Goal: Information Seeking & Learning: Learn about a topic

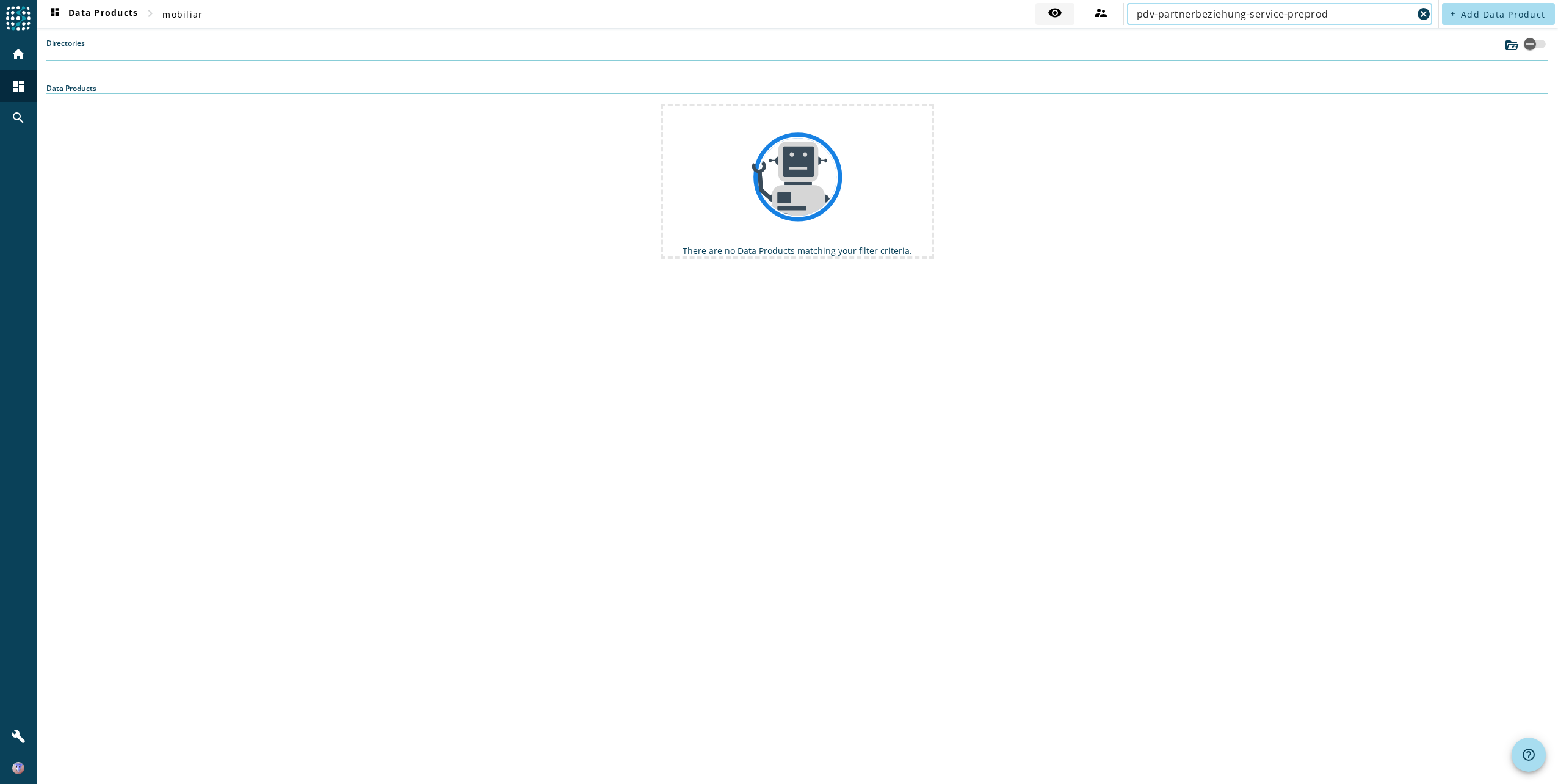
drag, startPoint x: 1334, startPoint y: 9, endPoint x: 1074, endPoint y: 11, distance: 260.0
click at [1074, 11] on div "visibility supervisor_account pdv-partnerbeziehung-service-preprod cancel" at bounding box center [1234, 14] width 404 height 22
paste input "os-antrag-infobj-partner-relationship-preprod.replica"
click at [1379, 17] on input "pos-antrag-infobj-partner-relationship-preprod.replica" at bounding box center [1275, 14] width 276 height 15
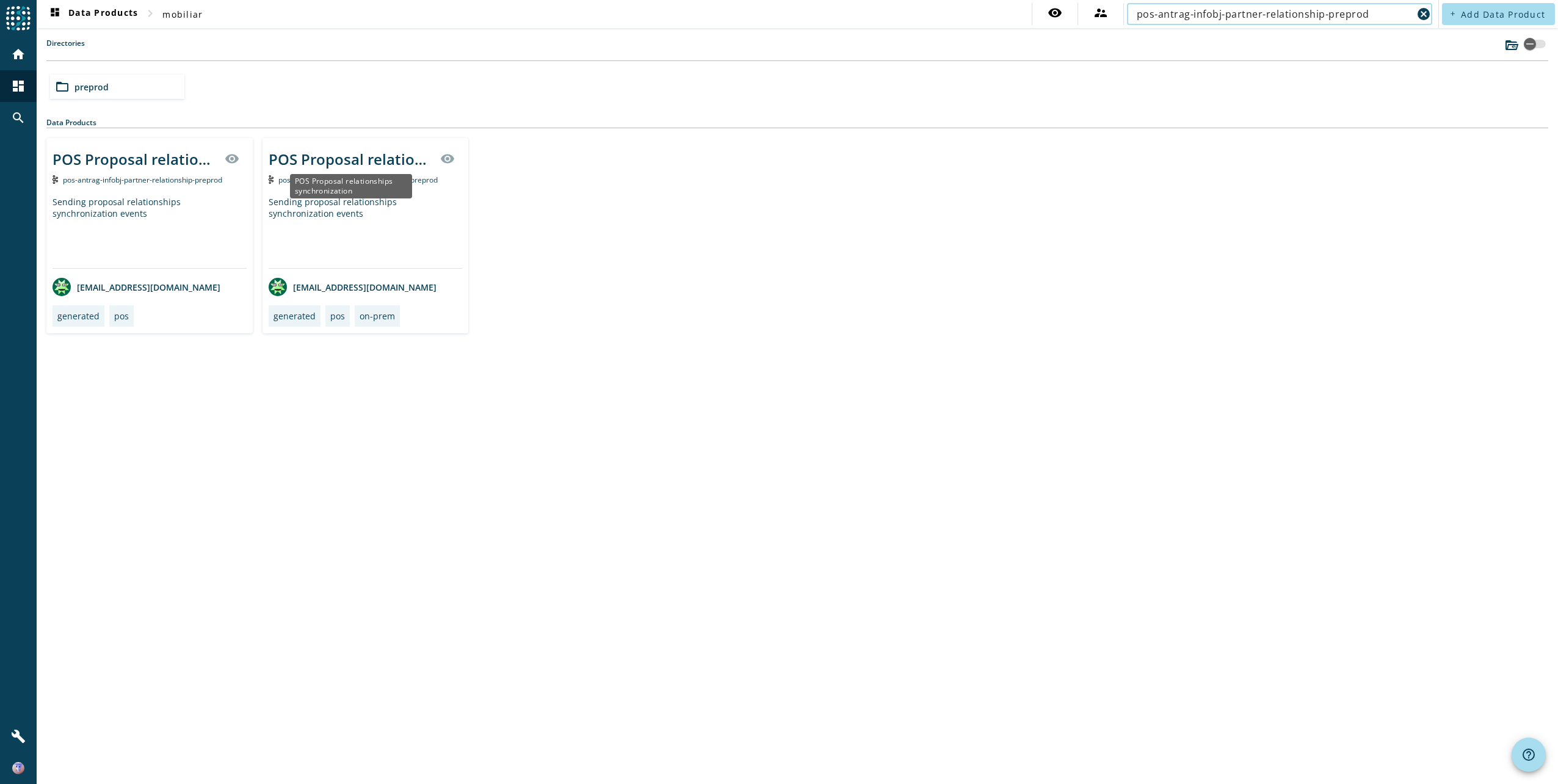
type input "pos-antrag-infobj-partner-relationship-preprod"
click at [382, 161] on div "POS Proposal relationships synchronization" at bounding box center [351, 159] width 165 height 20
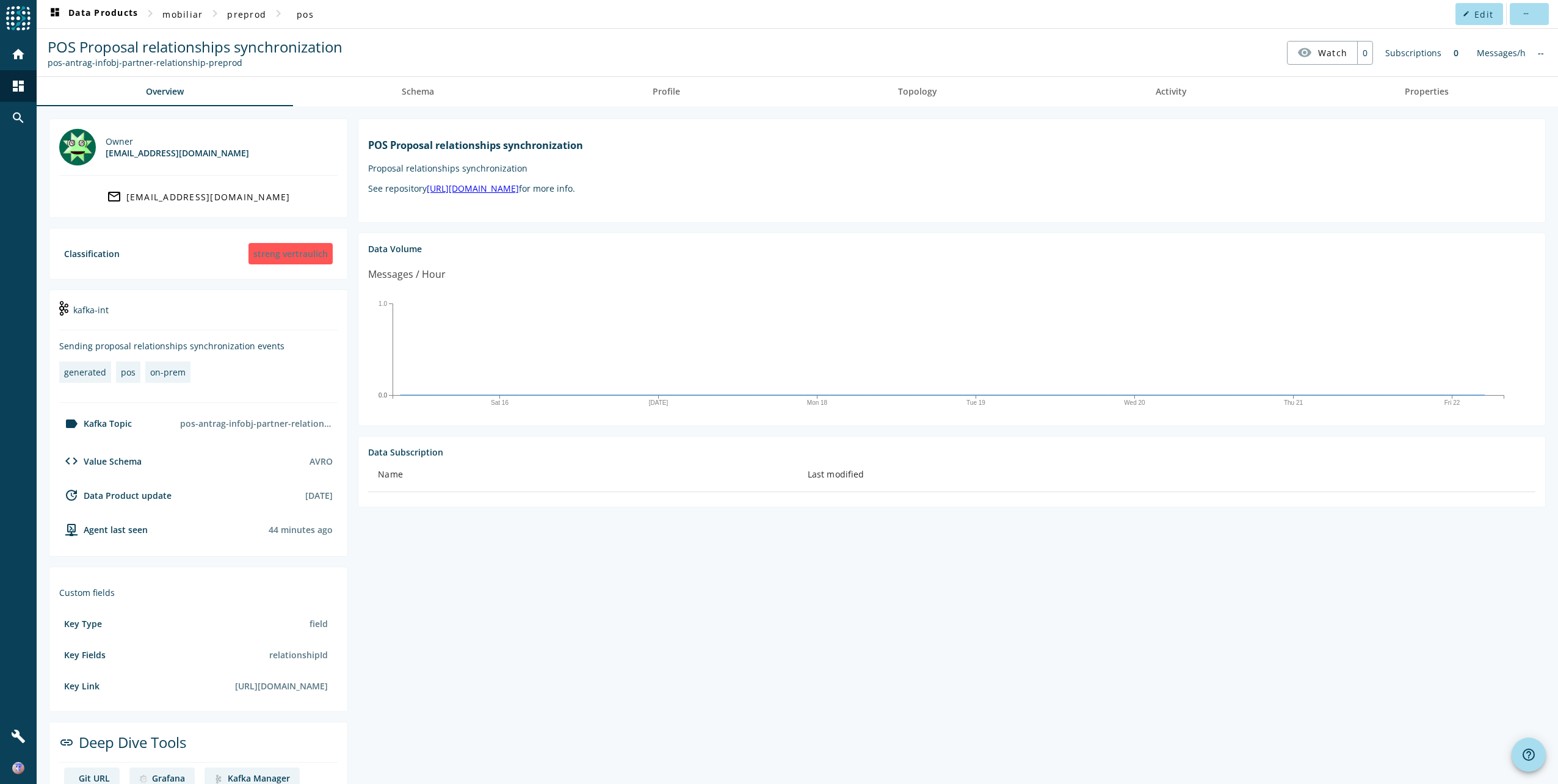
scroll to position [64, 0]
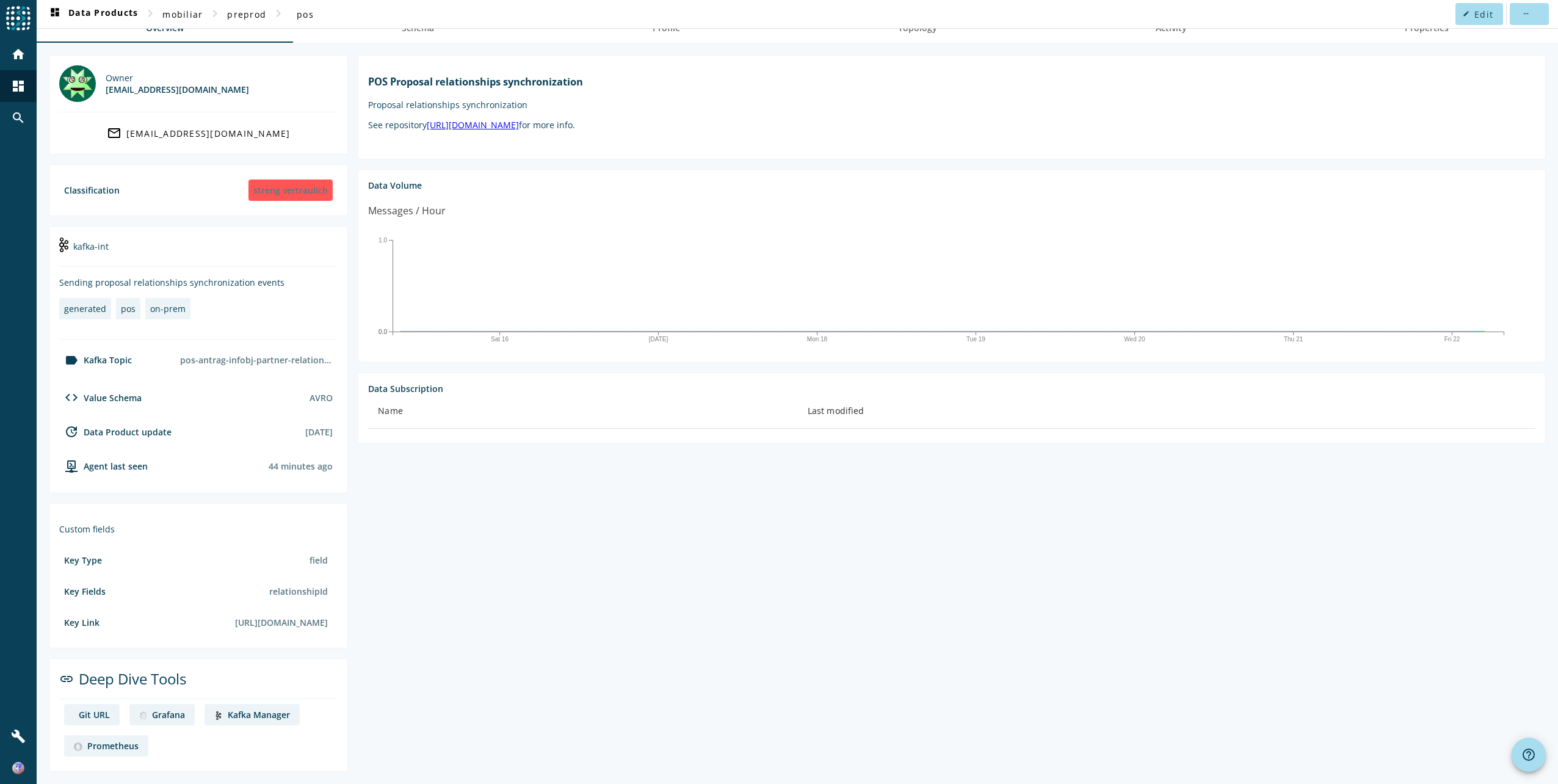
click at [262, 712] on div "Kafka Manager" at bounding box center [259, 714] width 62 height 12
click at [160, 715] on div "Grafana" at bounding box center [168, 714] width 33 height 12
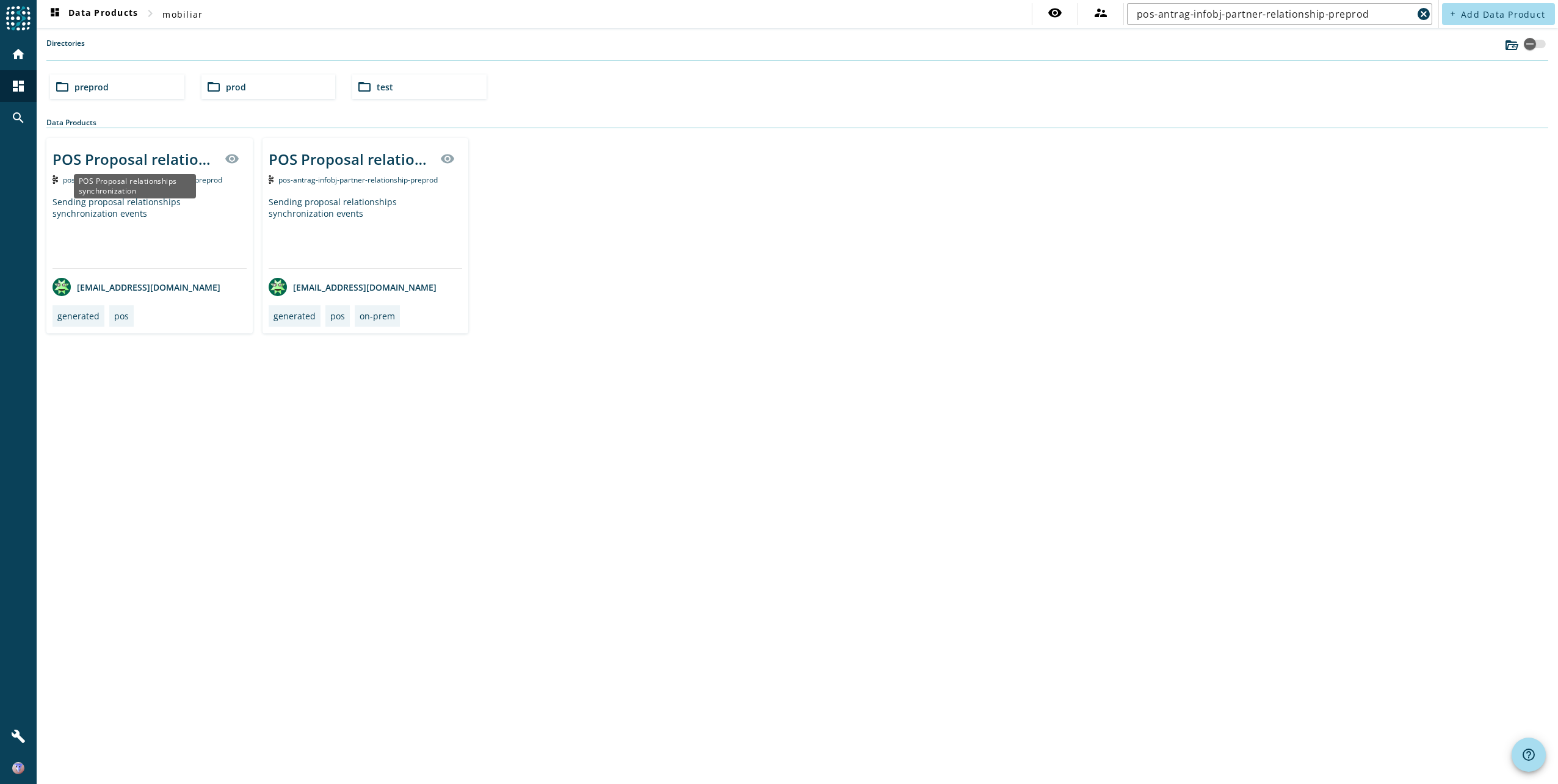
click at [118, 166] on div "POS Proposal relationships synchronization" at bounding box center [135, 159] width 165 height 20
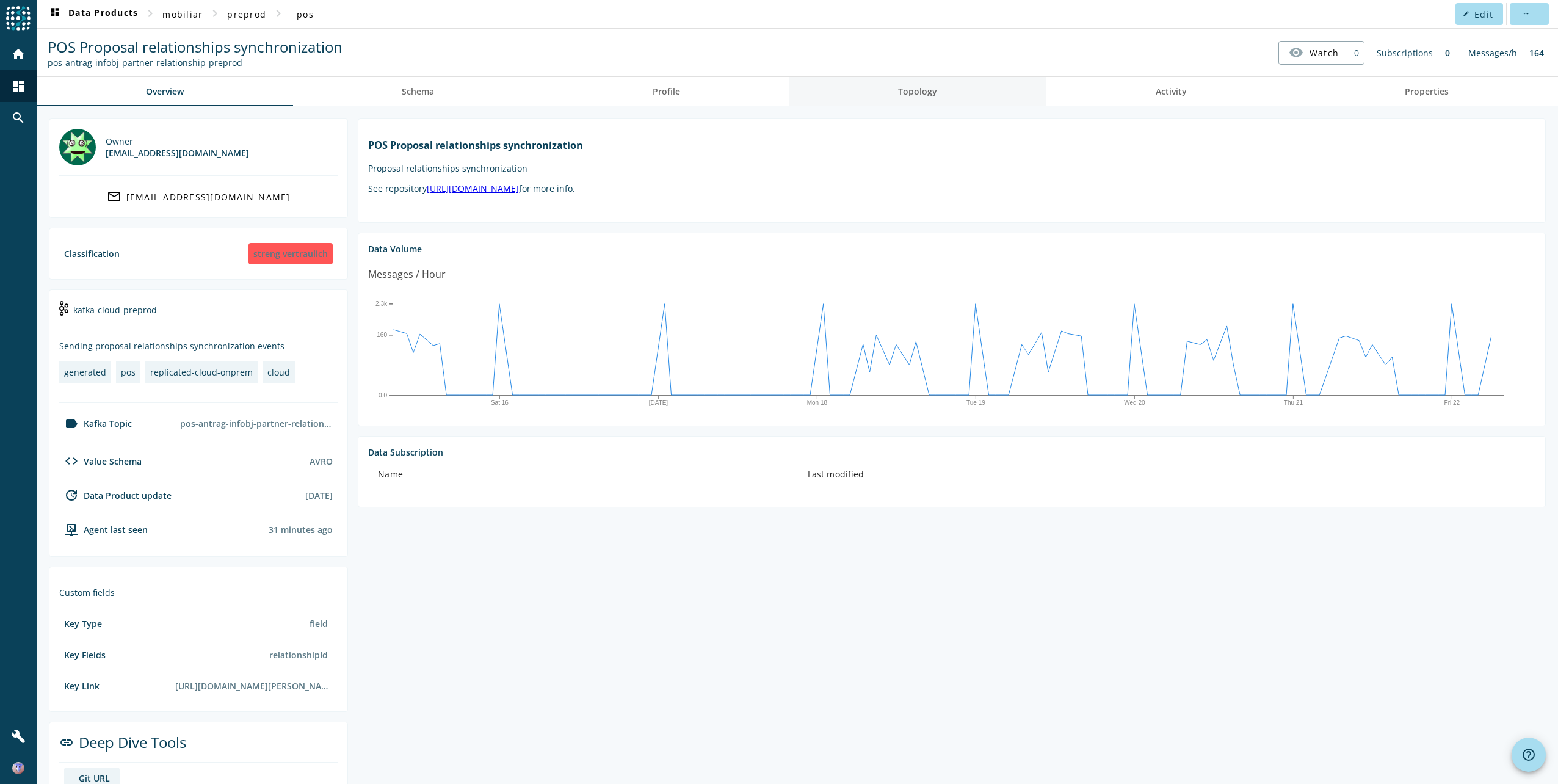
click at [932, 97] on span "Topology" at bounding box center [918, 92] width 39 height 29
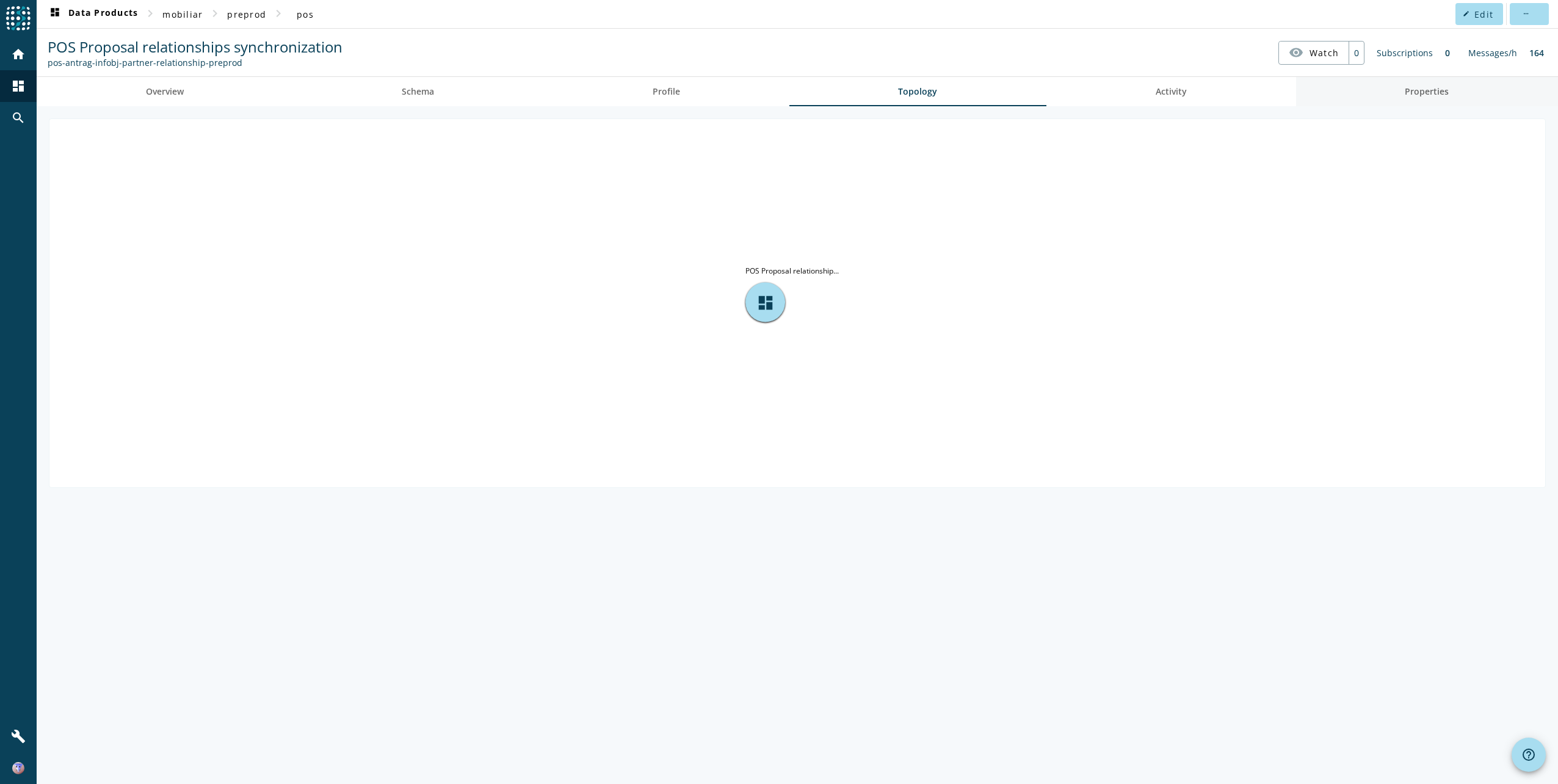
click at [1412, 88] on span "Properties" at bounding box center [1427, 91] width 44 height 9
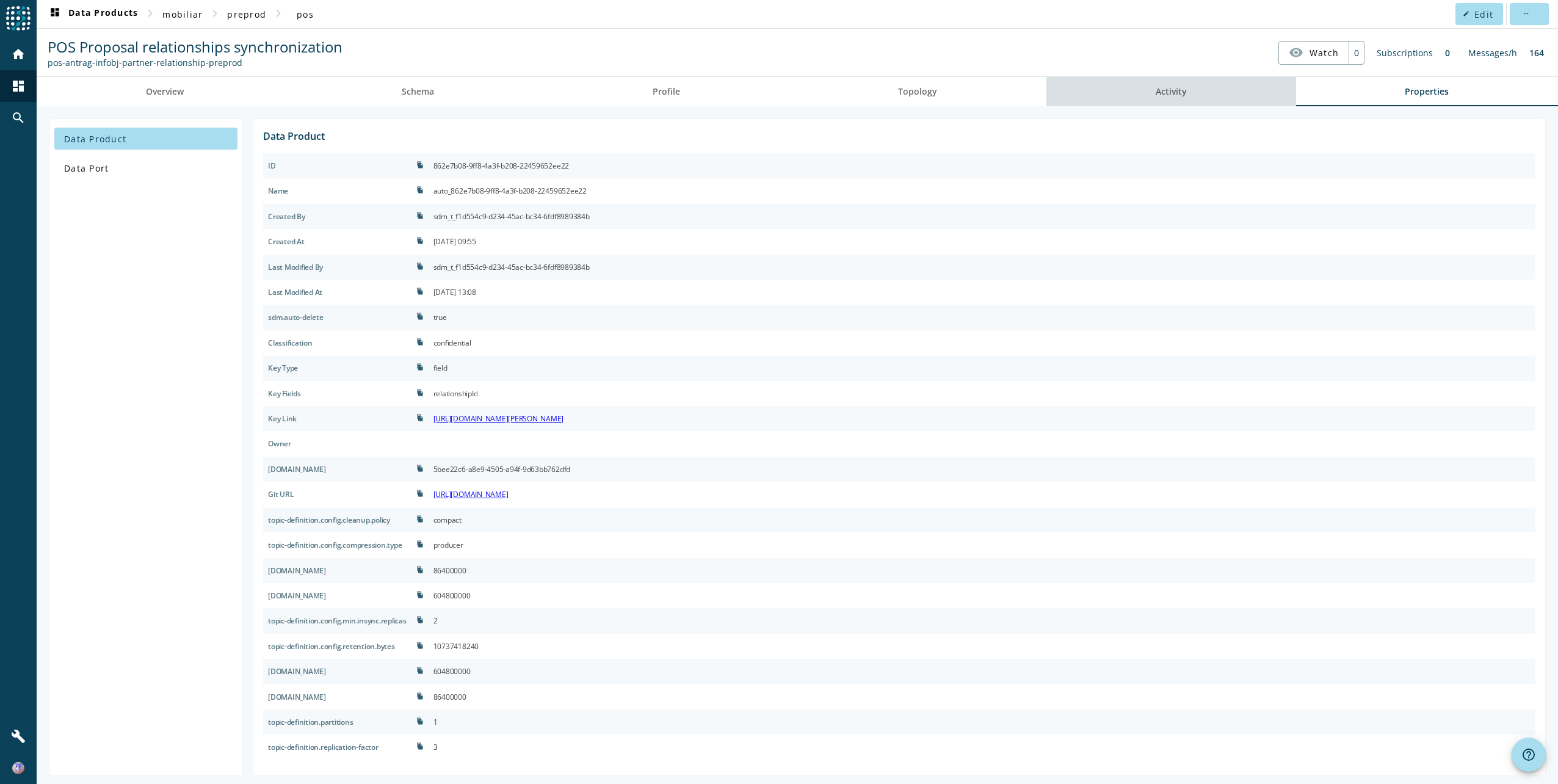
click at [1171, 91] on span "Activity" at bounding box center [1171, 91] width 31 height 9
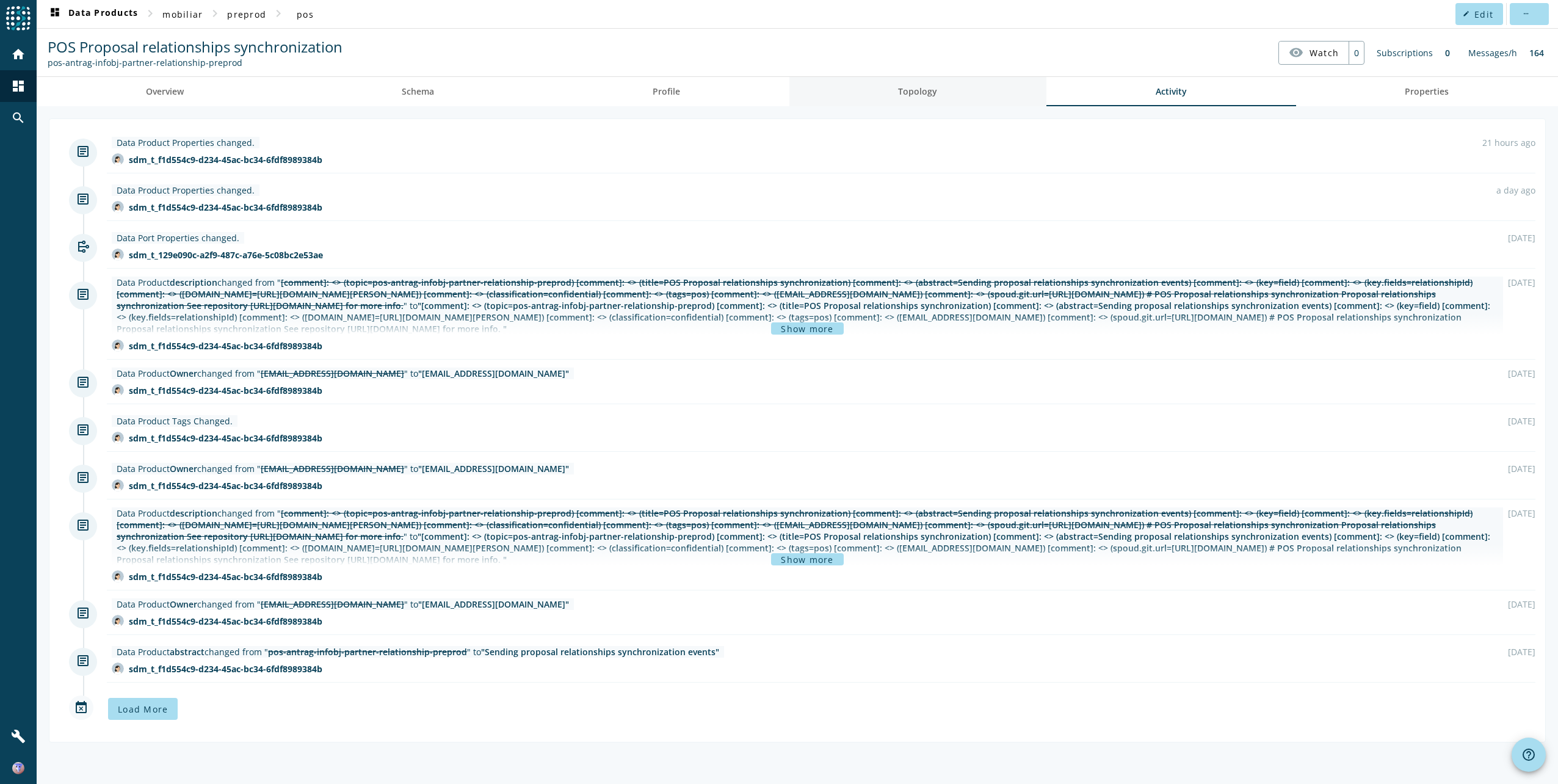
click at [919, 95] on span "Topology" at bounding box center [918, 91] width 39 height 9
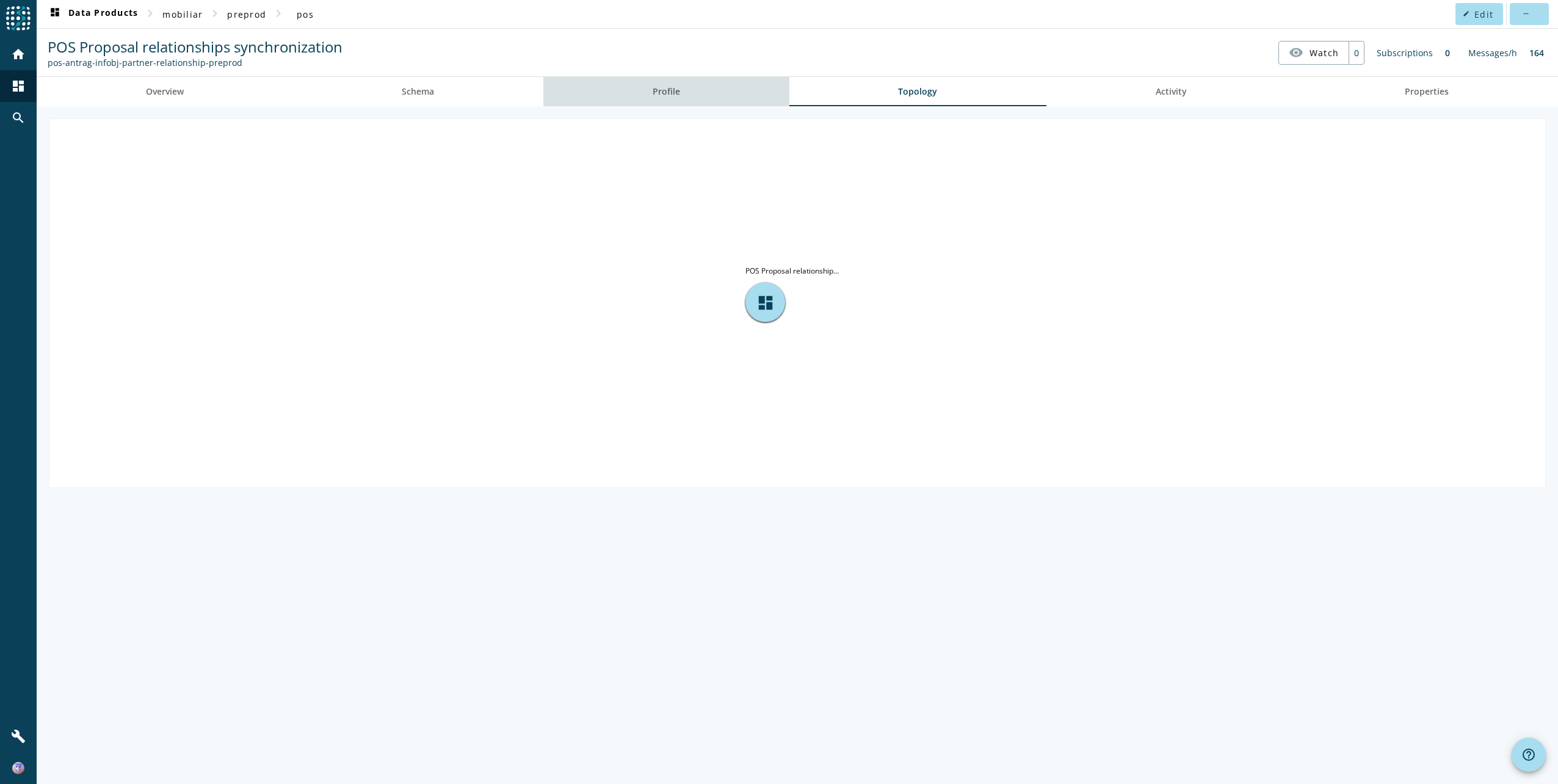
click at [677, 94] on span "Profile" at bounding box center [666, 91] width 27 height 9
